Goal: Task Accomplishment & Management: Manage account settings

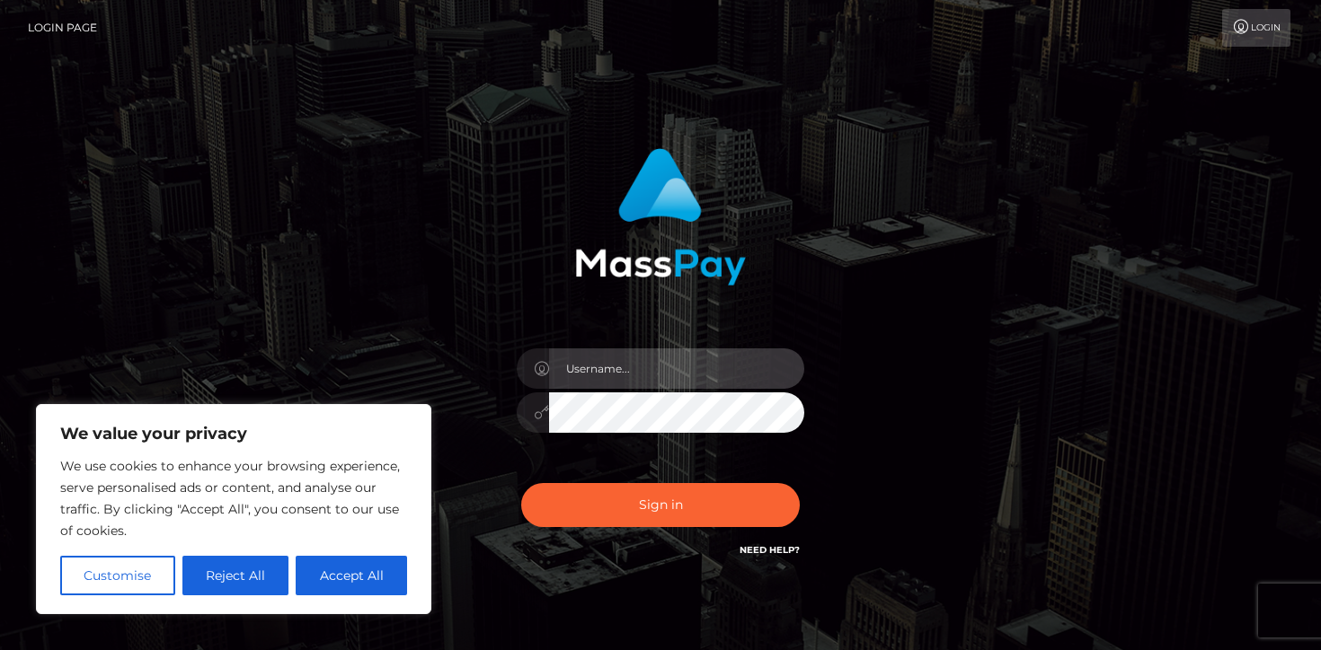
click at [602, 357] on input "text" at bounding box center [676, 369] width 255 height 40
type input "[EMAIL_ADDRESS][DOMAIN_NAME]"
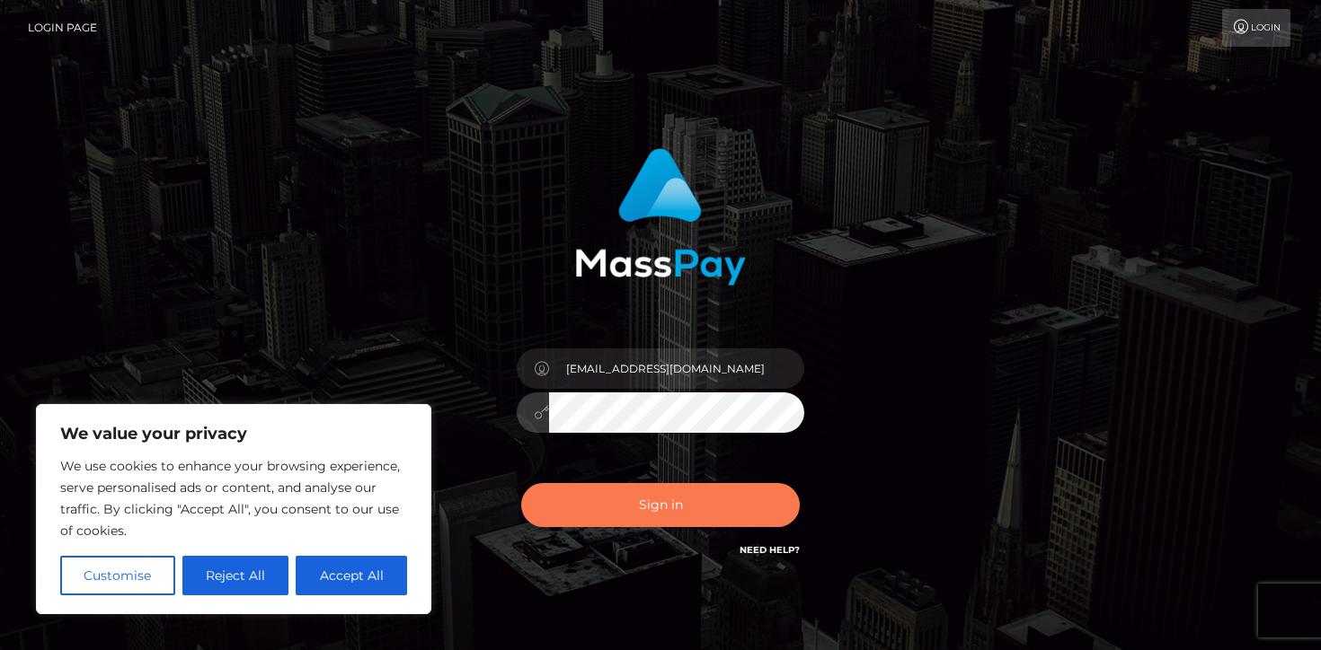
click at [693, 502] on button "Sign in" at bounding box center [660, 505] width 279 height 44
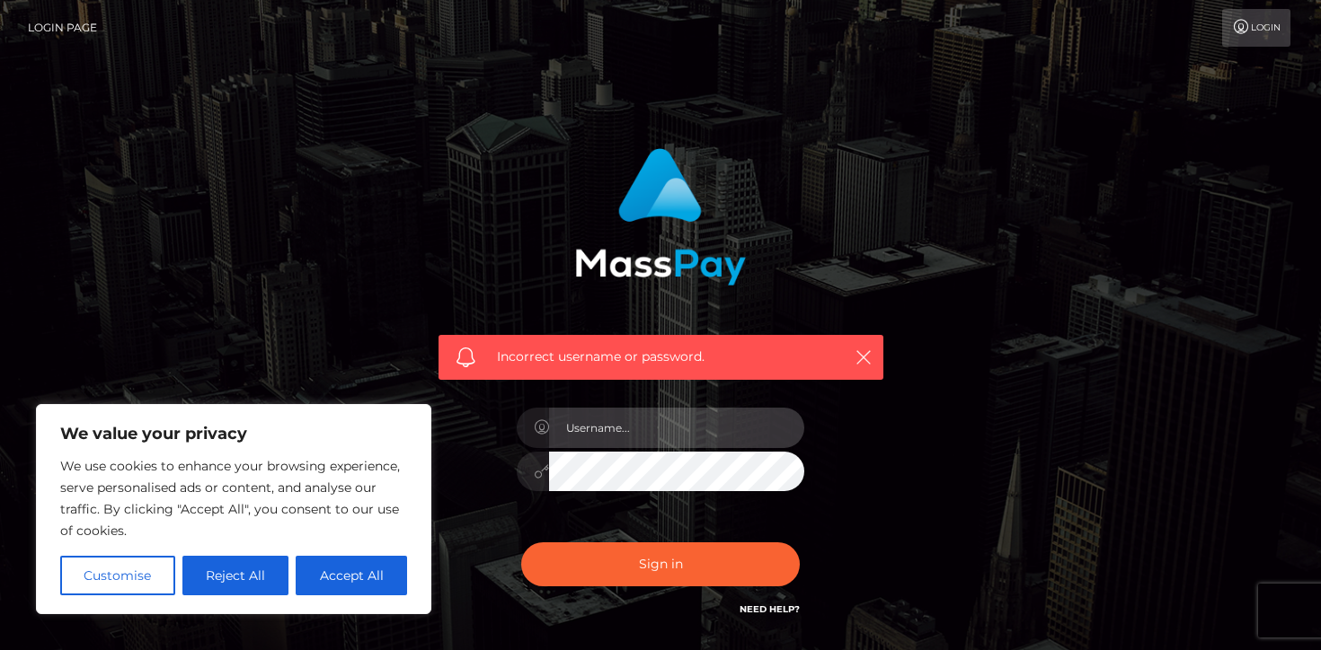
click at [679, 429] on input "text" at bounding box center [676, 428] width 255 height 40
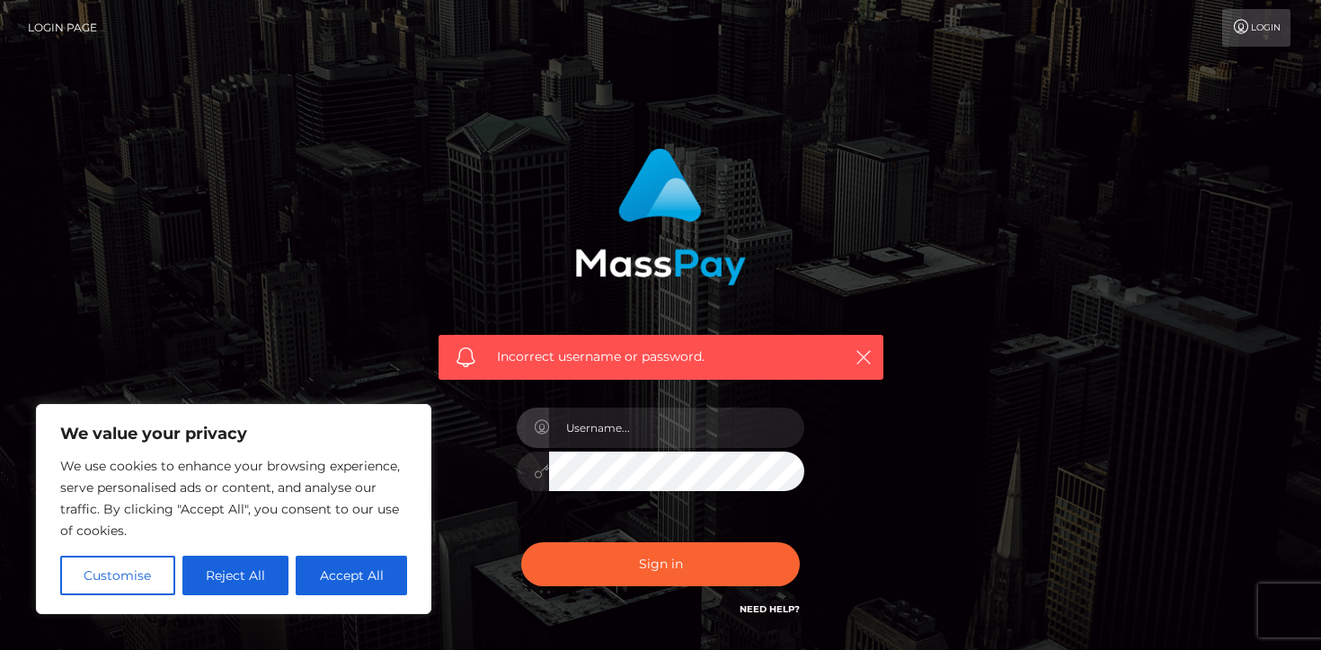
click at [865, 507] on div "Incorrect username or password." at bounding box center [661, 384] width 472 height 499
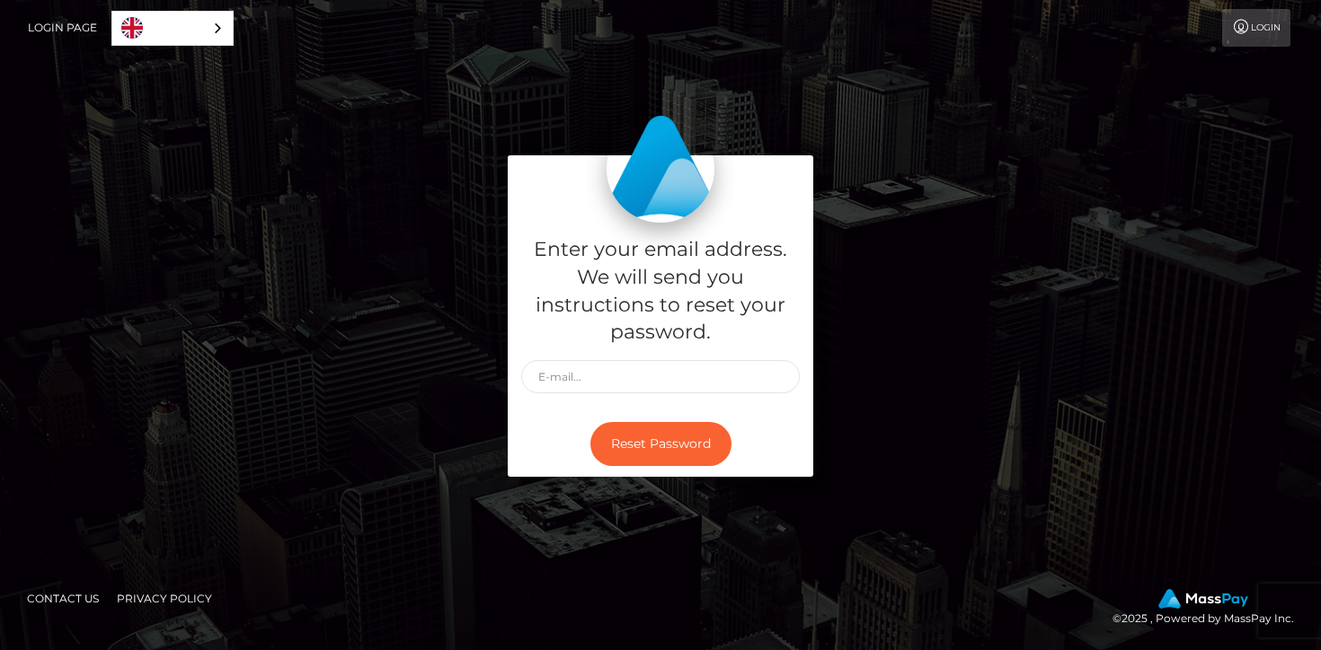
click at [704, 358] on div "Enter your email address. We will send you instructions to reset your password." at bounding box center [660, 317] width 305 height 189
click at [699, 371] on input "text" at bounding box center [660, 376] width 279 height 33
type input "[EMAIL_ADDRESS][DOMAIN_NAME]"
click at [671, 437] on button "Reset Password" at bounding box center [660, 444] width 141 height 44
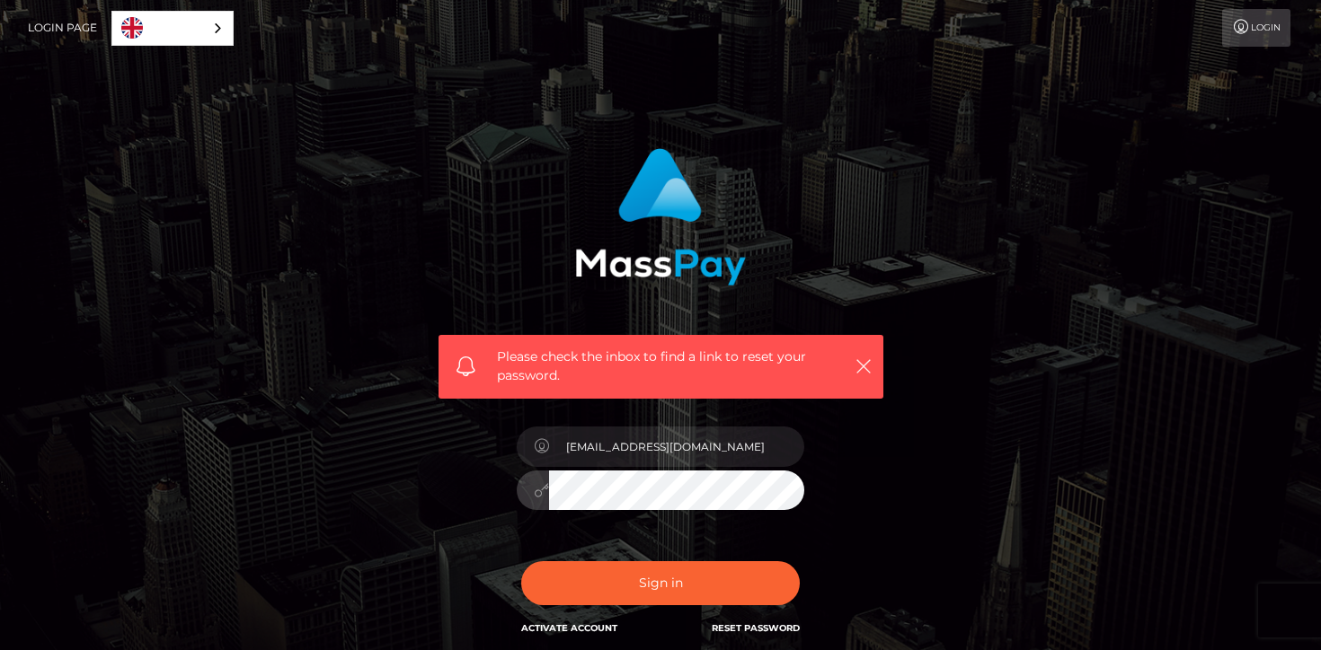
click at [521, 562] on button "Sign in" at bounding box center [660, 584] width 279 height 44
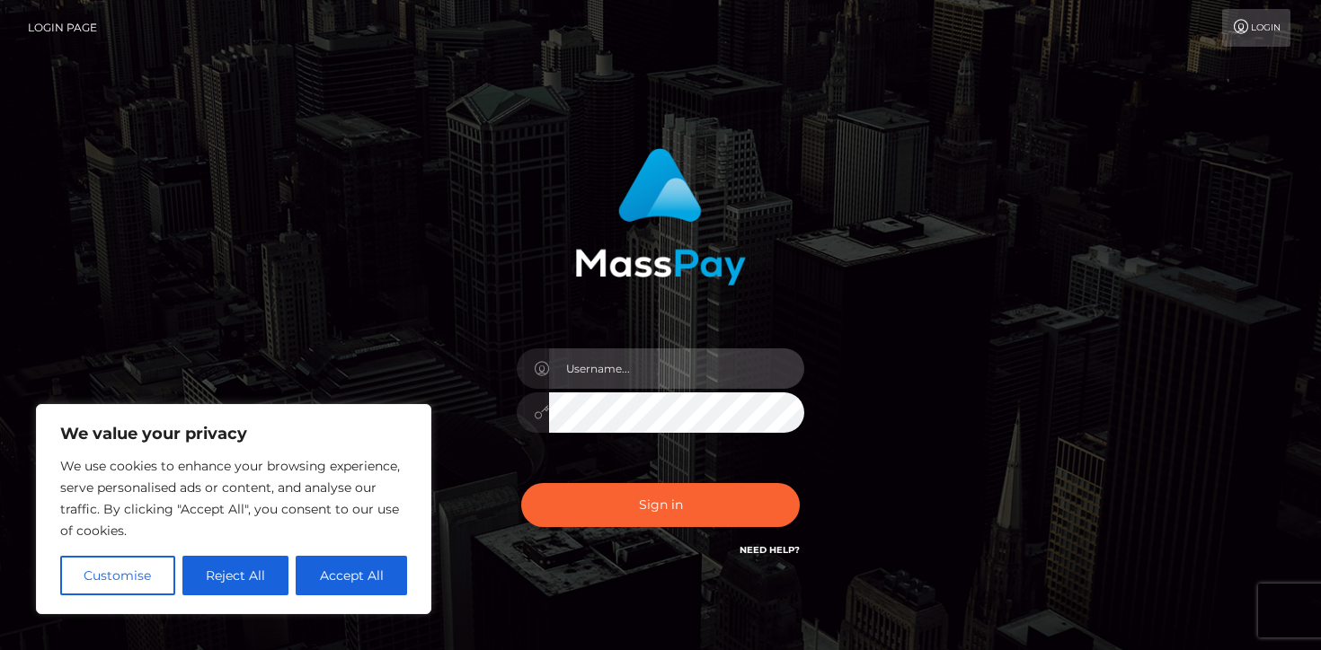
click at [658, 370] on input "text" at bounding box center [676, 369] width 255 height 40
type input "[EMAIL_ADDRESS][DOMAIN_NAME]"
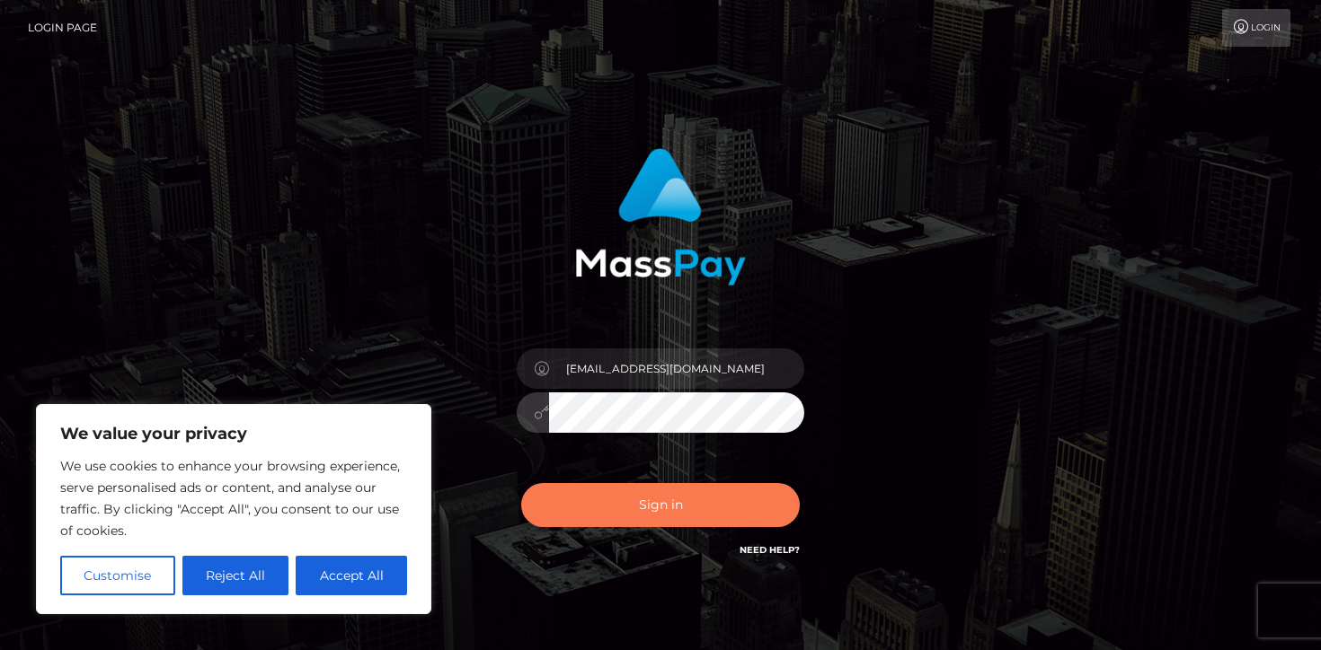
click at [662, 500] on button "Sign in" at bounding box center [660, 505] width 279 height 44
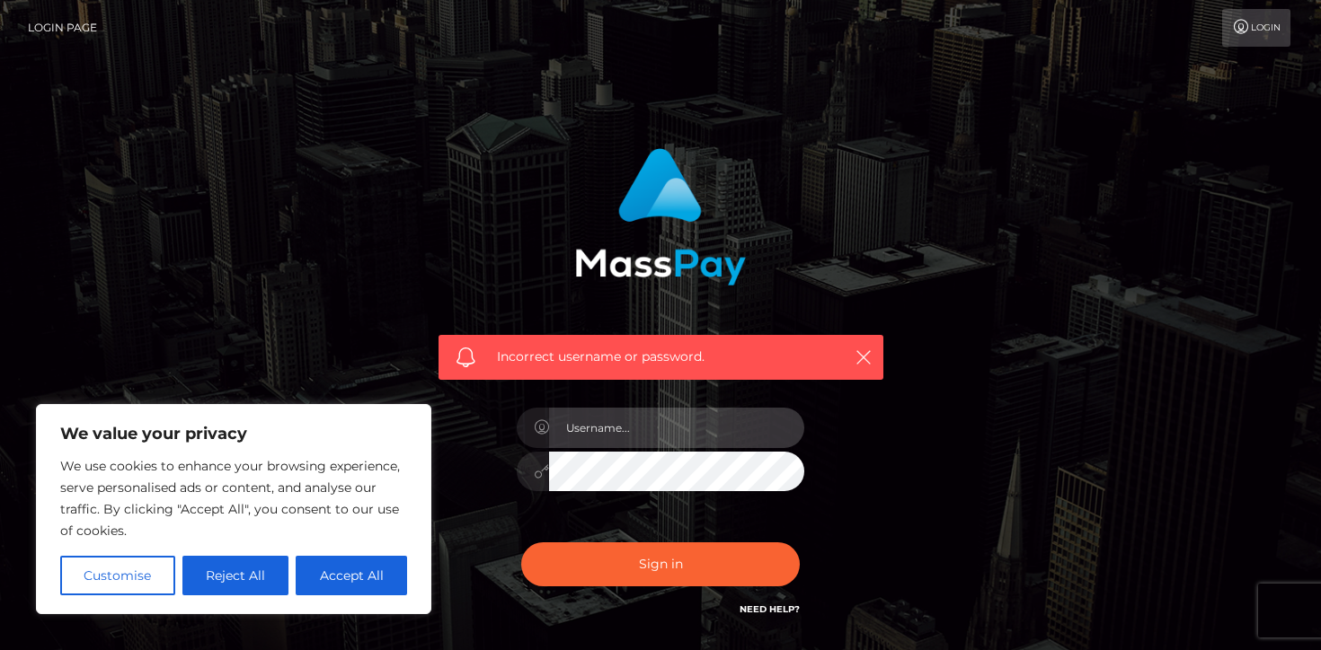
click at [691, 421] on input "text" at bounding box center [676, 428] width 255 height 40
type input "[EMAIL_ADDRESS][DOMAIN_NAME]"
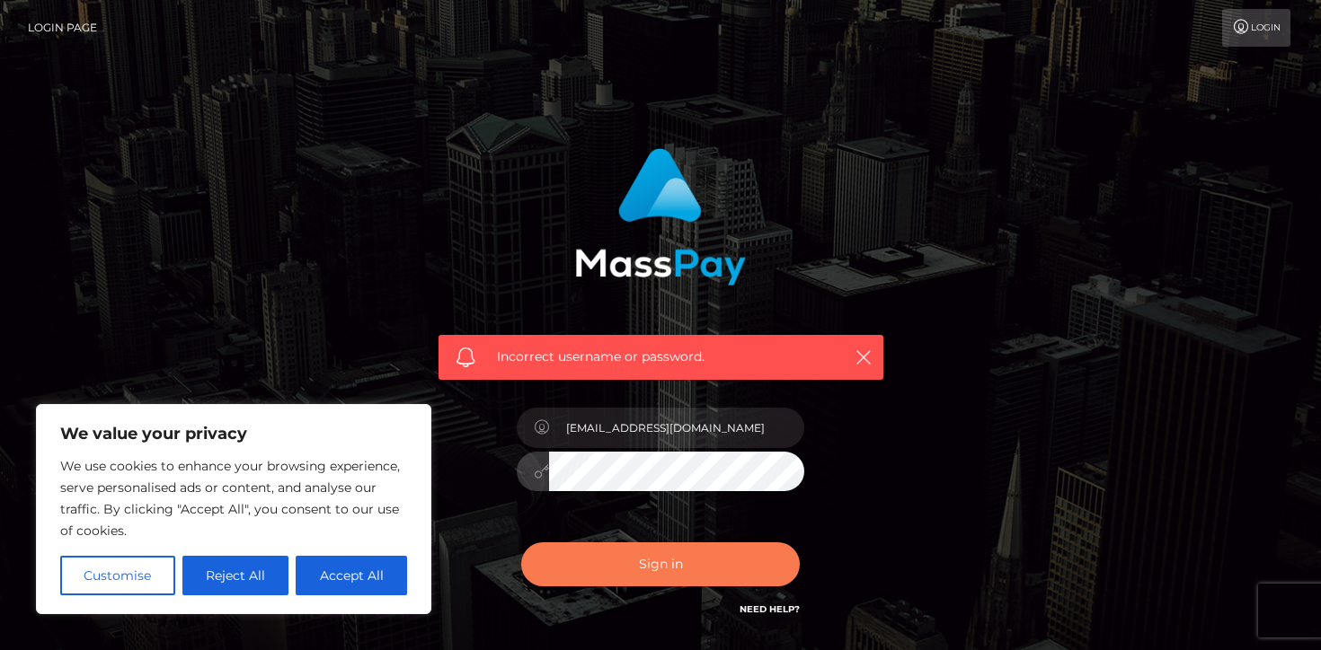
click at [649, 560] on button "Sign in" at bounding box center [660, 565] width 279 height 44
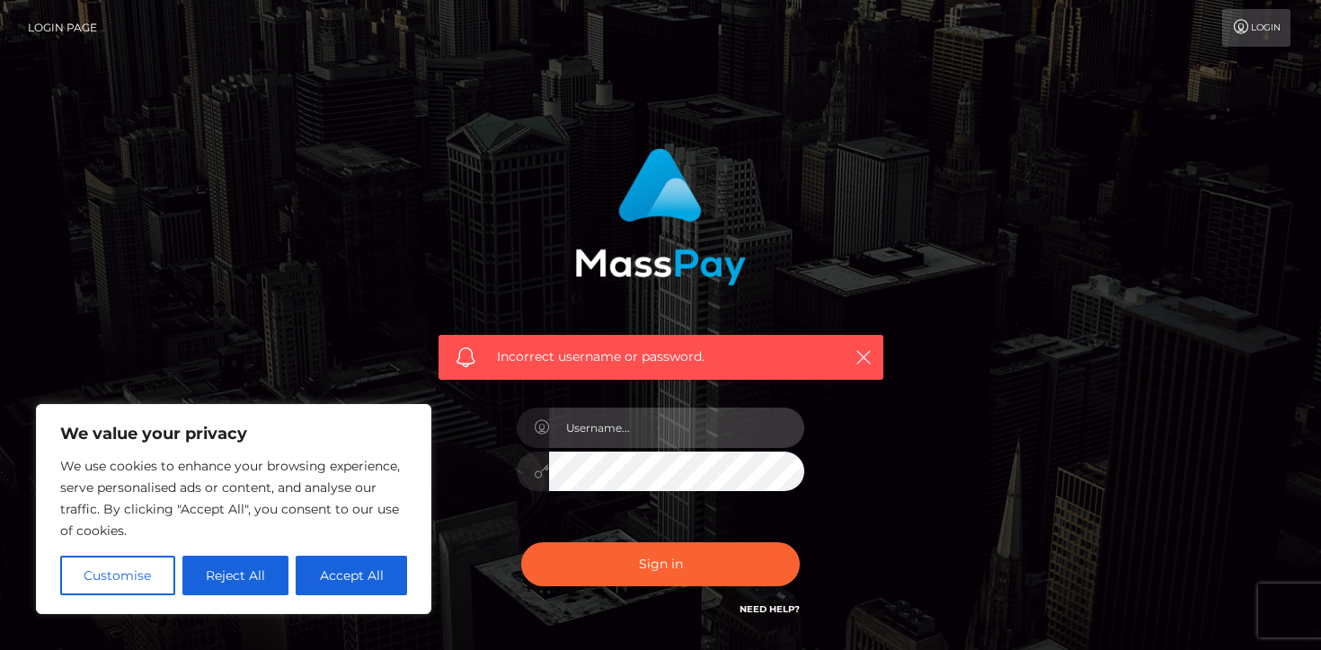
click at [690, 441] on input "text" at bounding box center [676, 428] width 255 height 40
type input "[EMAIL_ADDRESS][DOMAIN_NAME]"
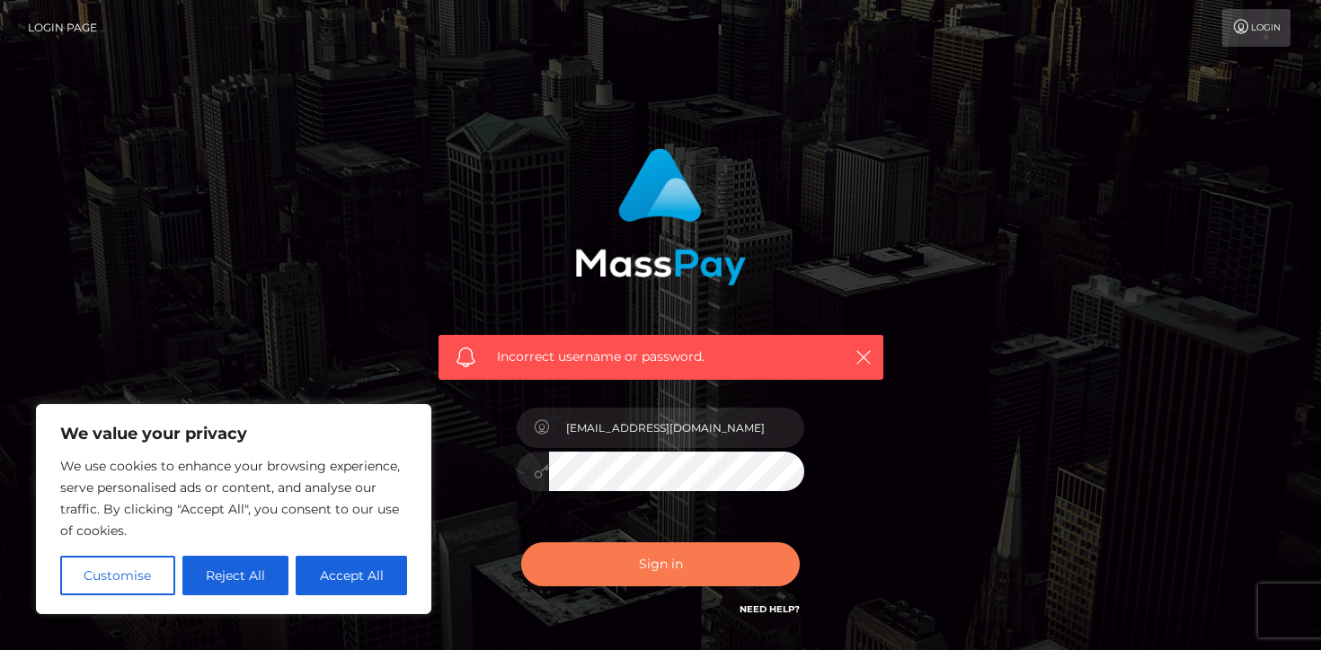
click at [661, 553] on button "Sign in" at bounding box center [660, 565] width 279 height 44
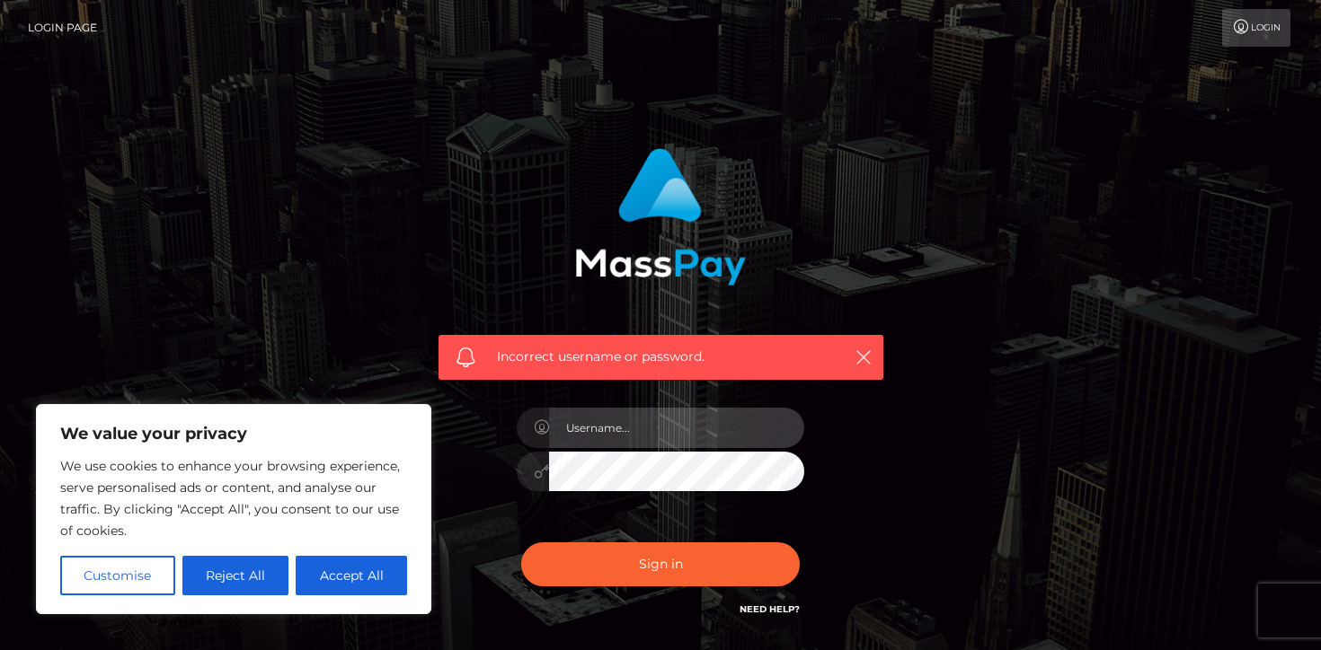
click at [645, 440] on input "text" at bounding box center [676, 428] width 255 height 40
type input "ilykei08@gmail.com"
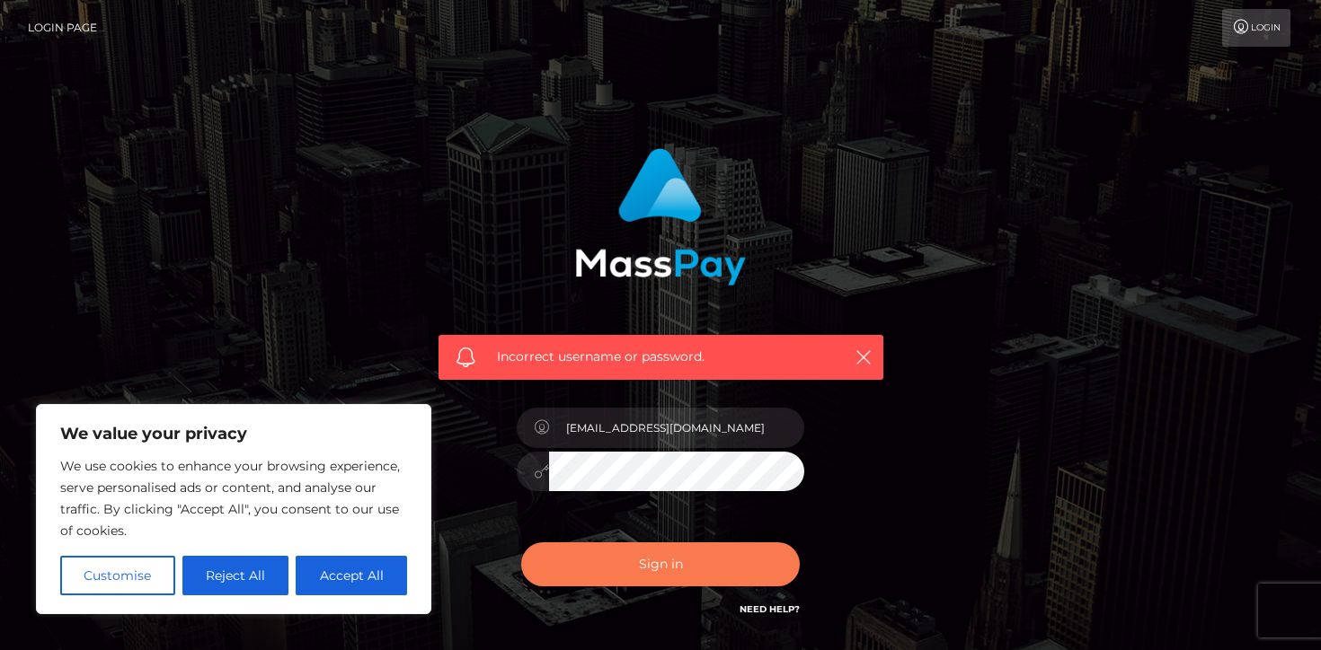
click at [662, 573] on button "Sign in" at bounding box center [660, 565] width 279 height 44
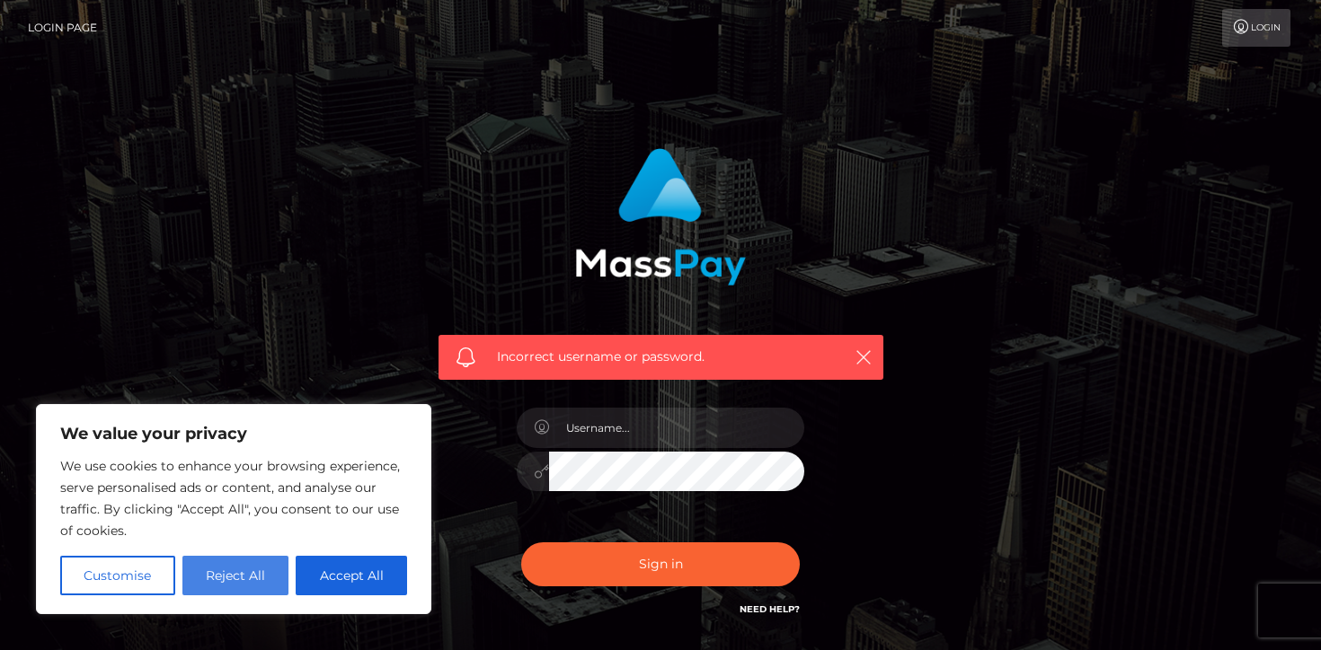
click at [249, 585] on button "Reject All" at bounding box center [235, 576] width 107 height 40
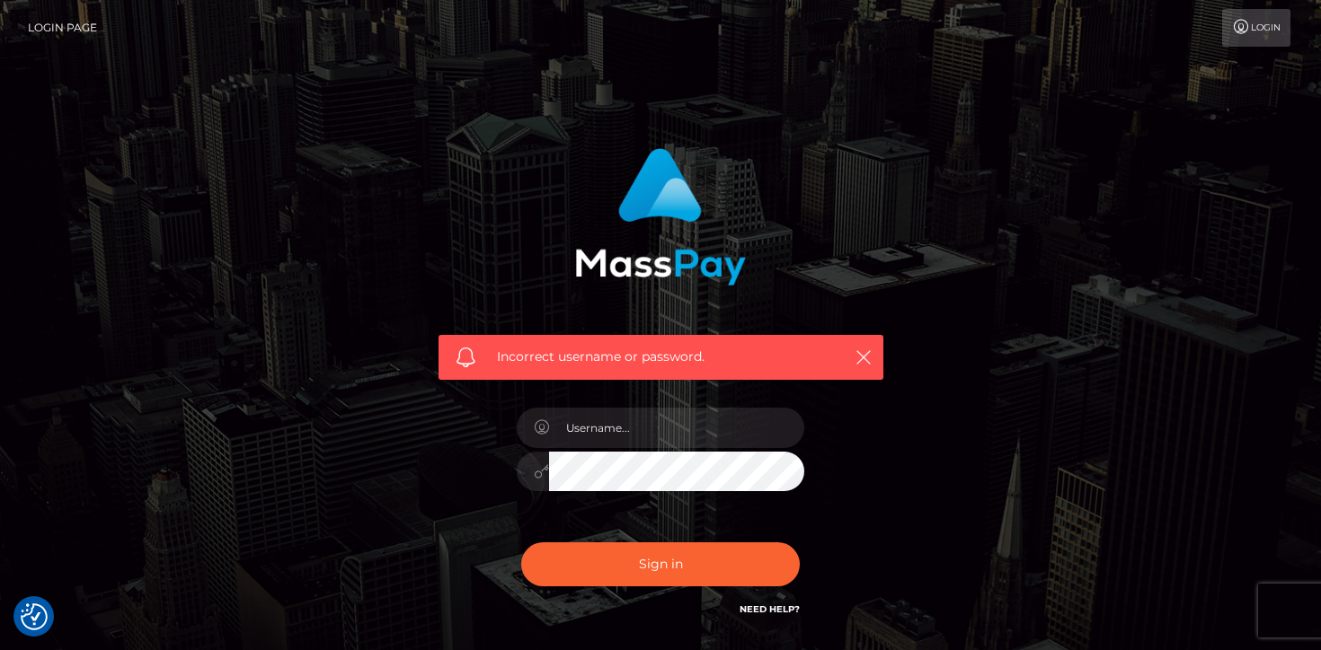
click at [1245, 33] on icon at bounding box center [1241, 27] width 19 height 14
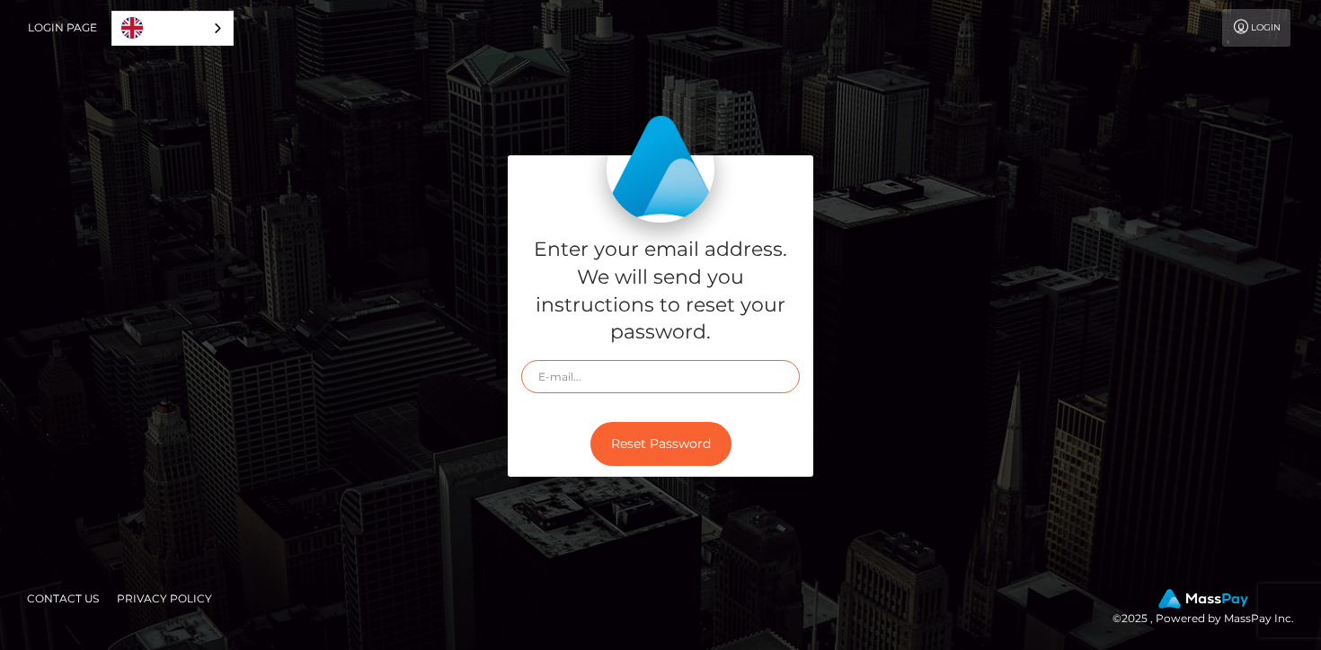
click at [597, 389] on input "text" at bounding box center [660, 376] width 279 height 33
type input "[EMAIL_ADDRESS][DOMAIN_NAME]"
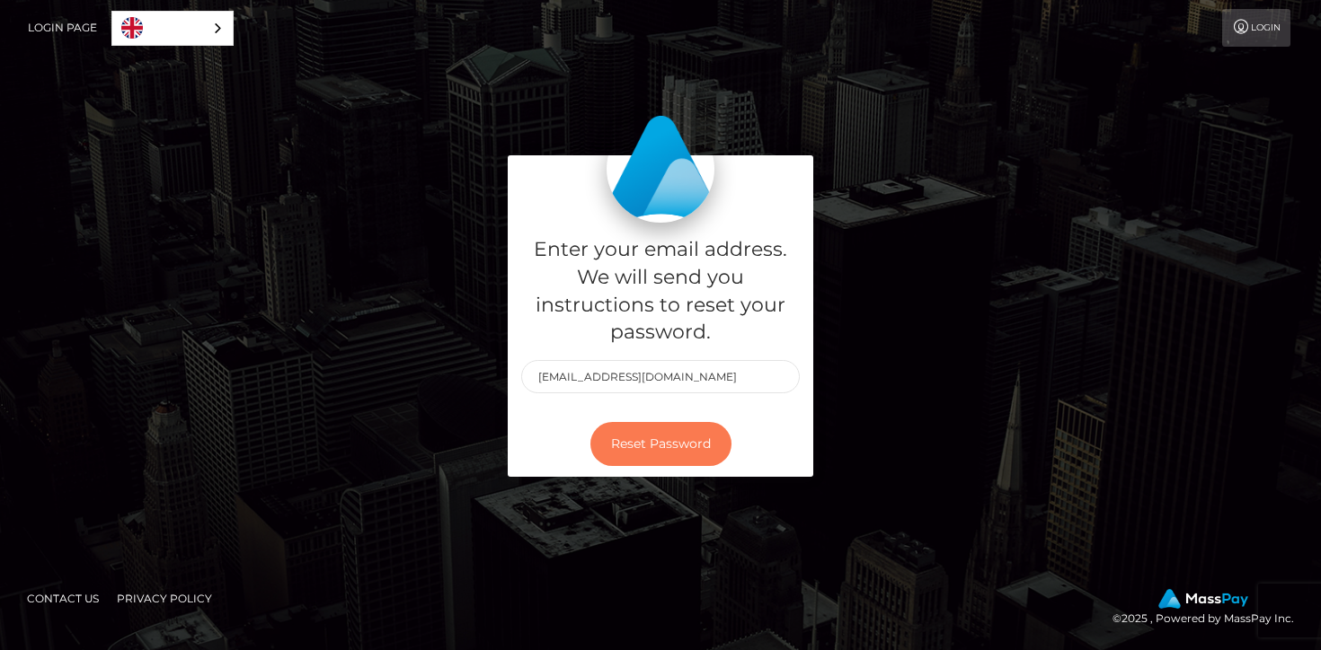
click at [641, 435] on button "Reset Password" at bounding box center [660, 444] width 141 height 44
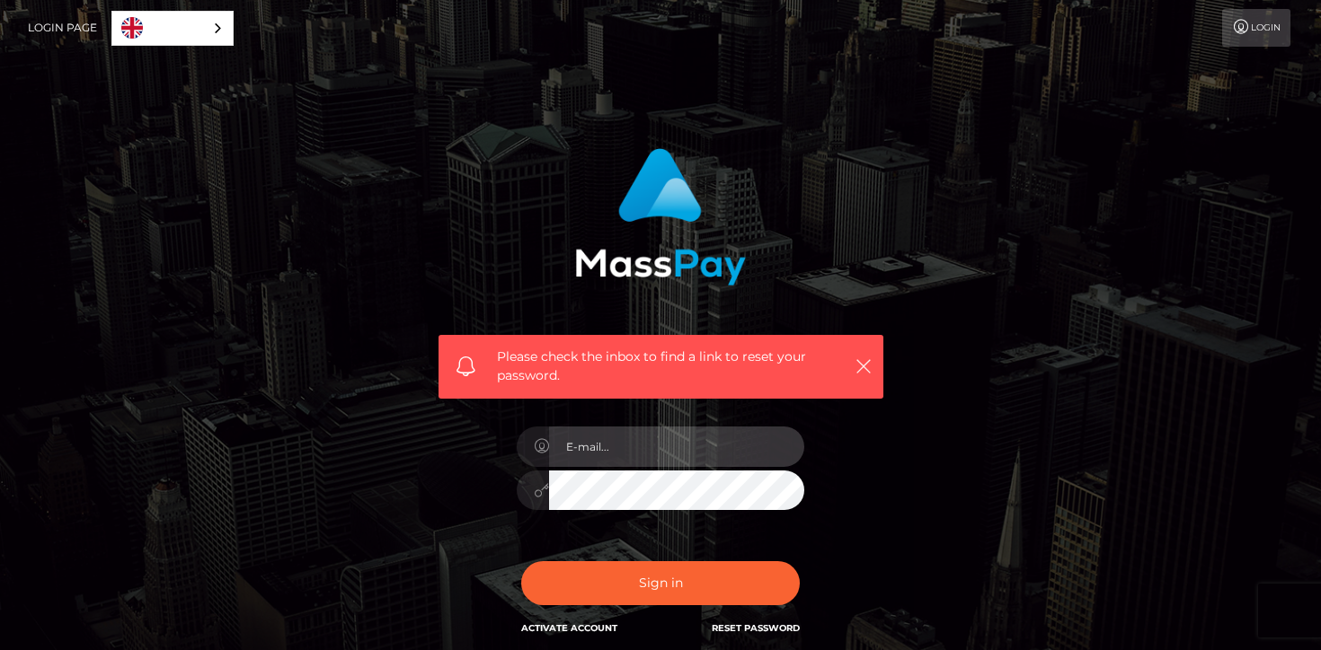
click at [641, 435] on input "email" at bounding box center [676, 447] width 255 height 40
type input "[EMAIL_ADDRESS][DOMAIN_NAME]"
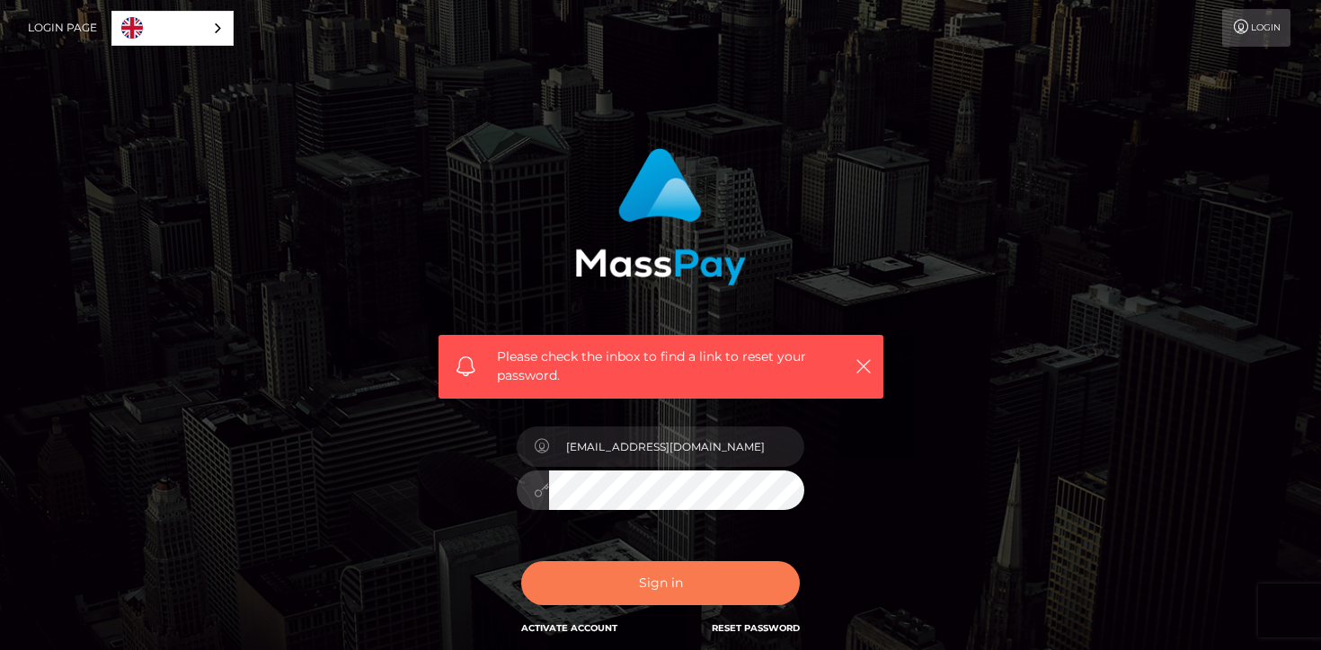
click at [620, 586] on button "Sign in" at bounding box center [660, 584] width 279 height 44
